Goal: Information Seeking & Learning: Learn about a topic

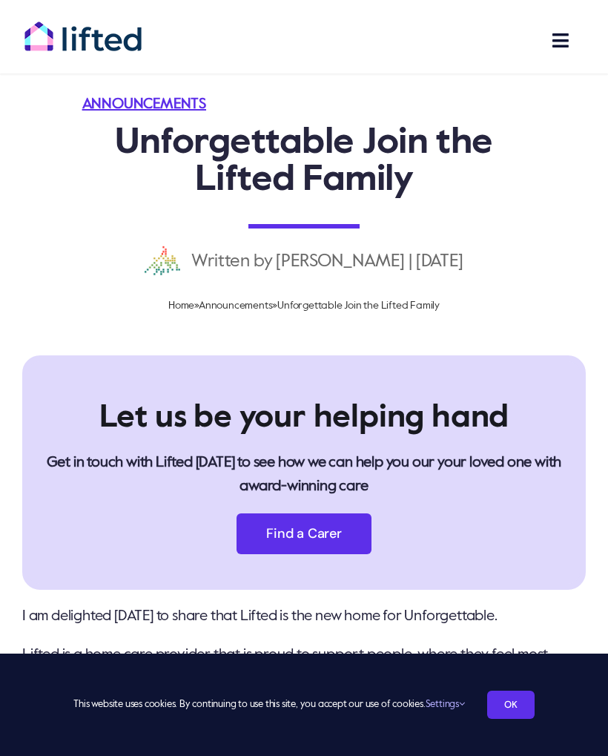
click at [563, 36] on span "Main Menu" at bounding box center [560, 40] width 19 height 19
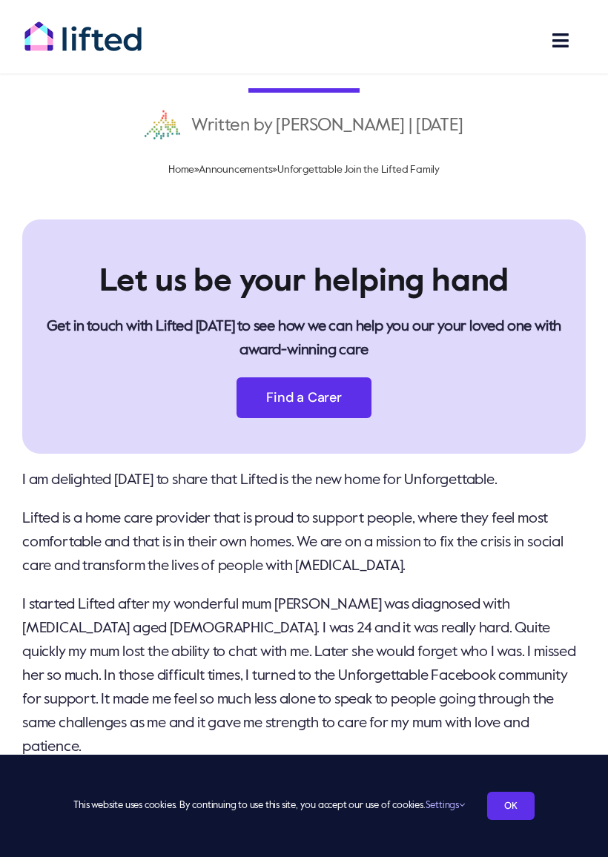
scroll to position [140, 0]
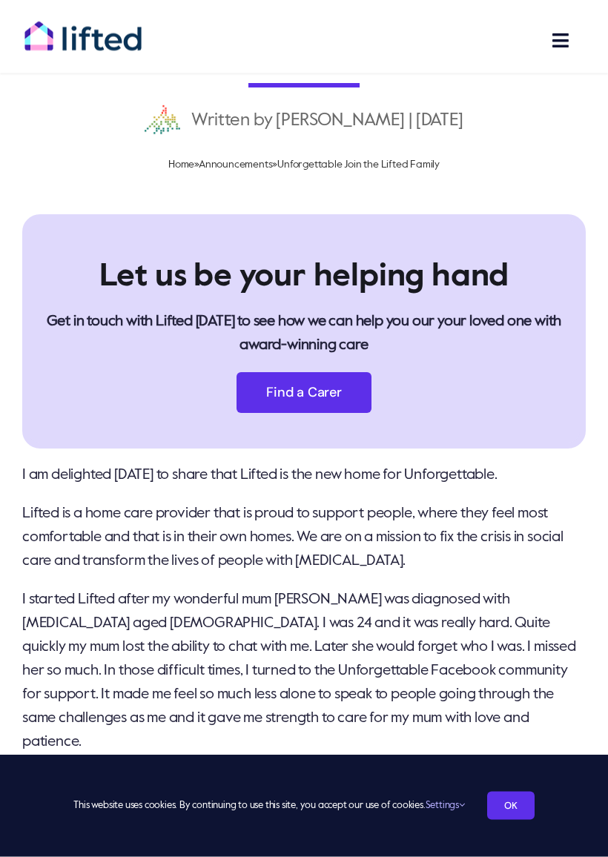
click at [516, 755] on link "OK" at bounding box center [510, 806] width 47 height 28
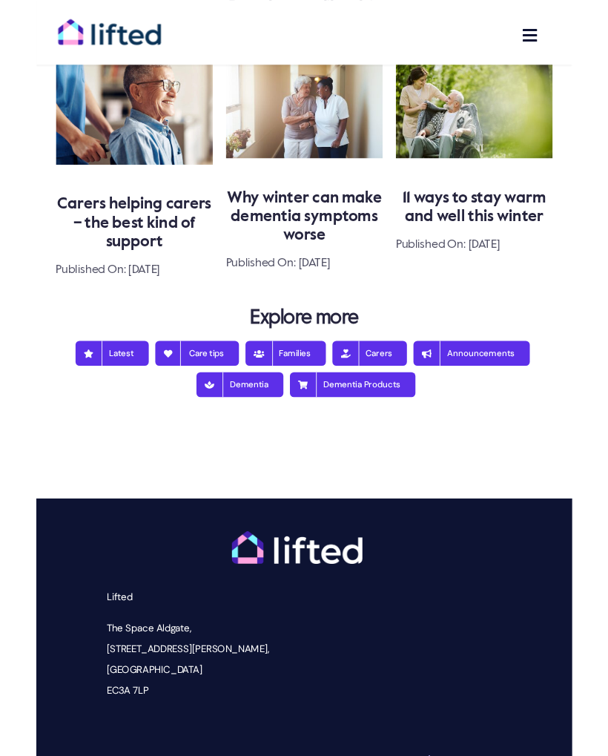
scroll to position [1882, 0]
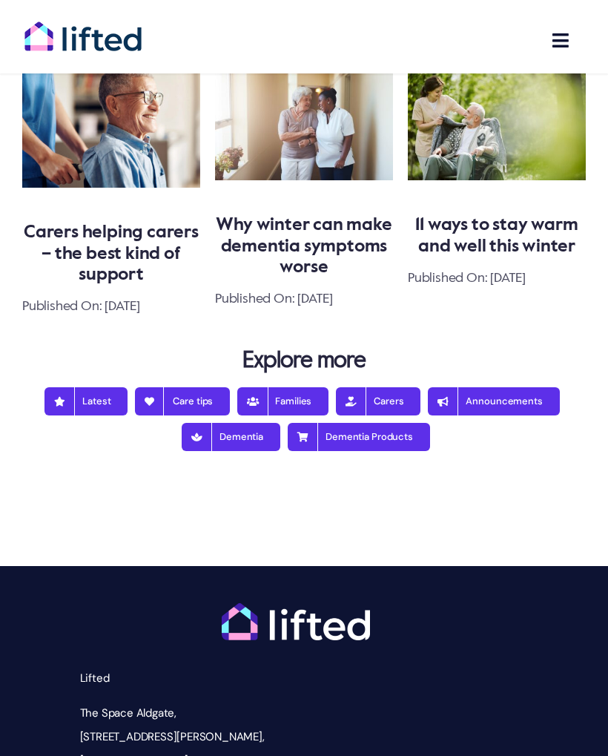
click at [237, 435] on span "Dementia" at bounding box center [231, 437] width 65 height 12
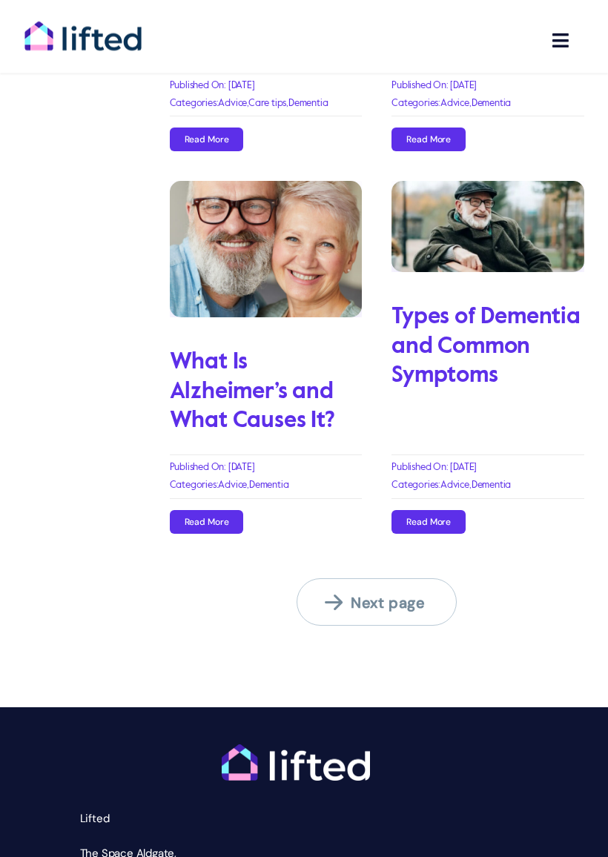
scroll to position [2260, 0]
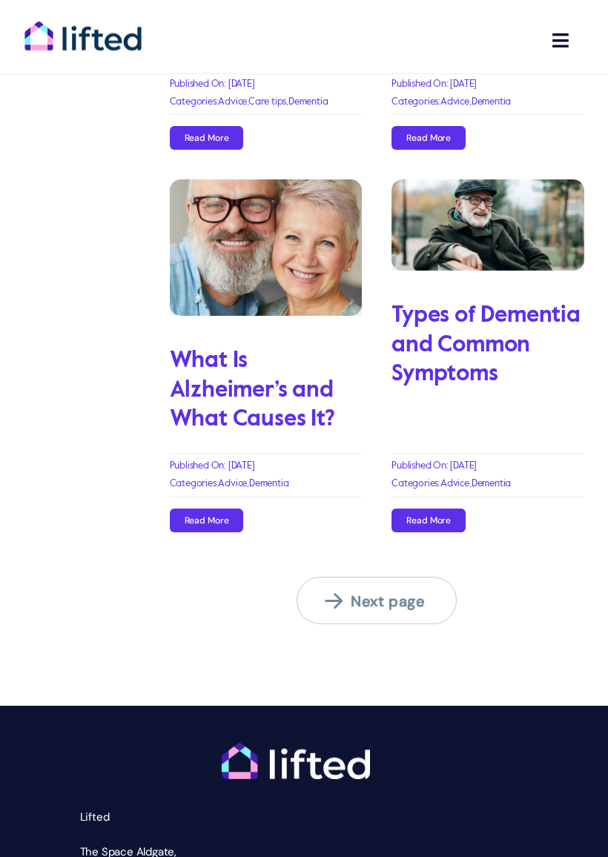
click at [381, 604] on span "Next page" at bounding box center [386, 602] width 122 height 19
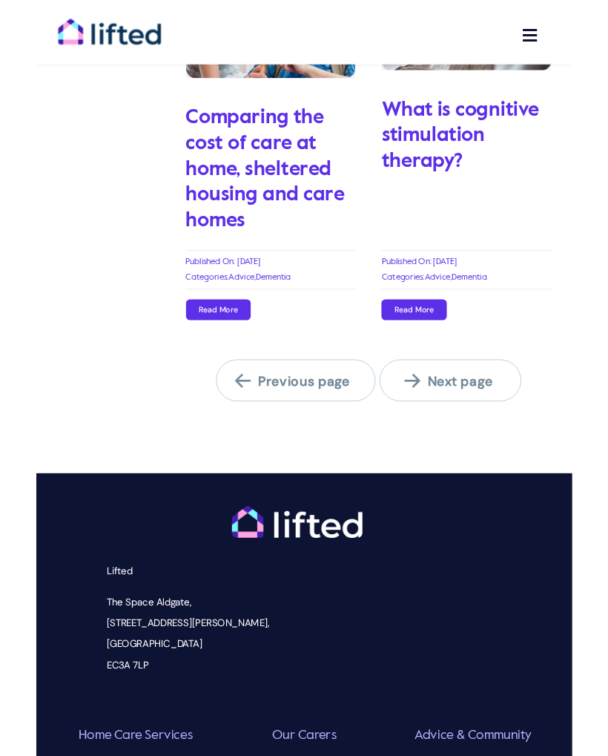
scroll to position [2562, 0]
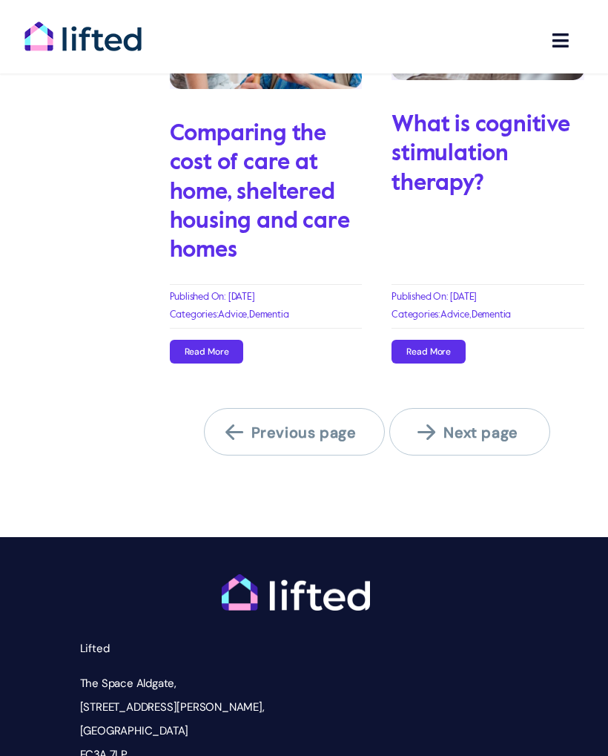
click at [484, 423] on span "Next page" at bounding box center [479, 432] width 122 height 19
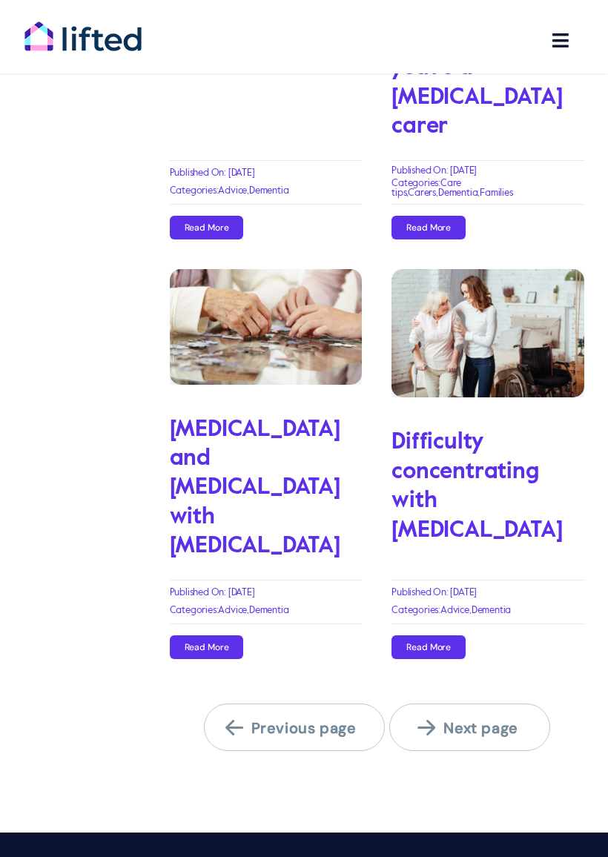
scroll to position [2330, 0]
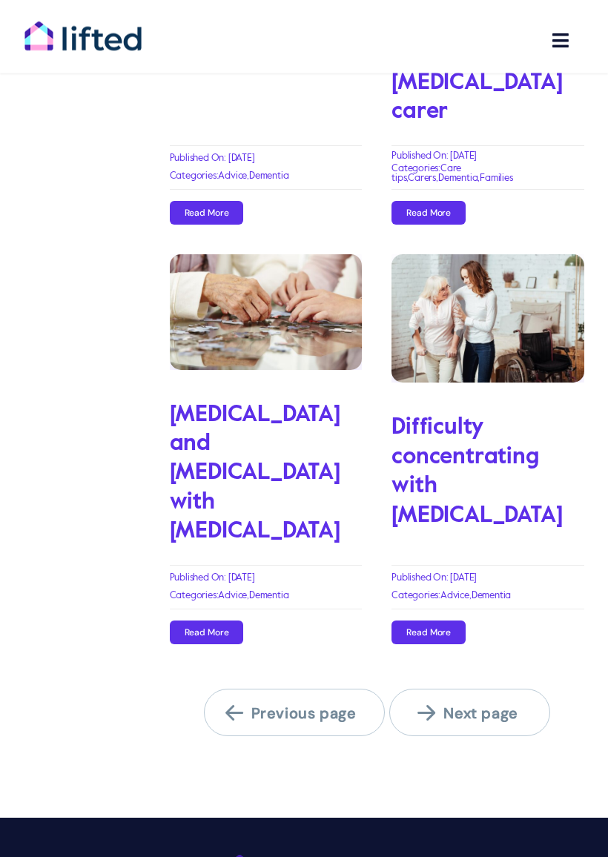
click at [507, 705] on span "Next page" at bounding box center [479, 714] width 122 height 19
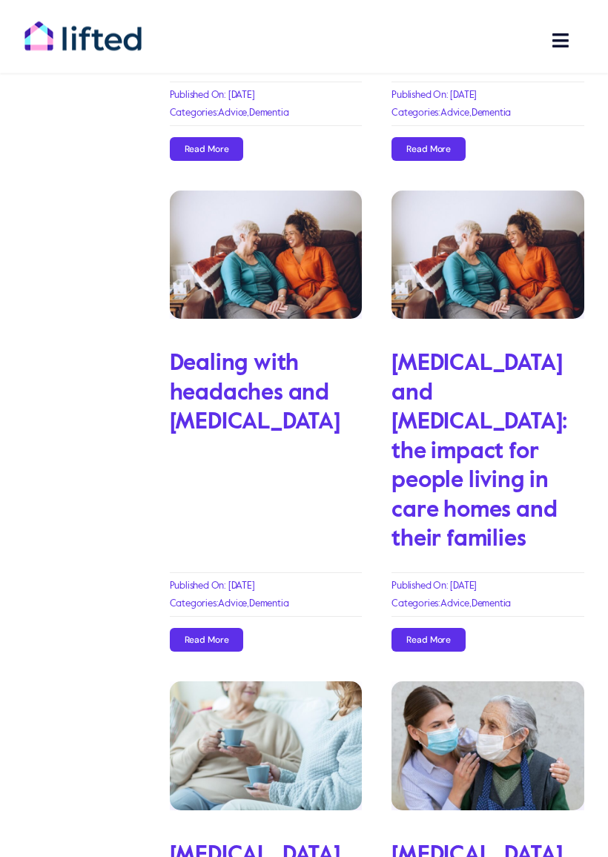
scroll to position [2083, 0]
